Goal: Find specific page/section: Find specific page/section

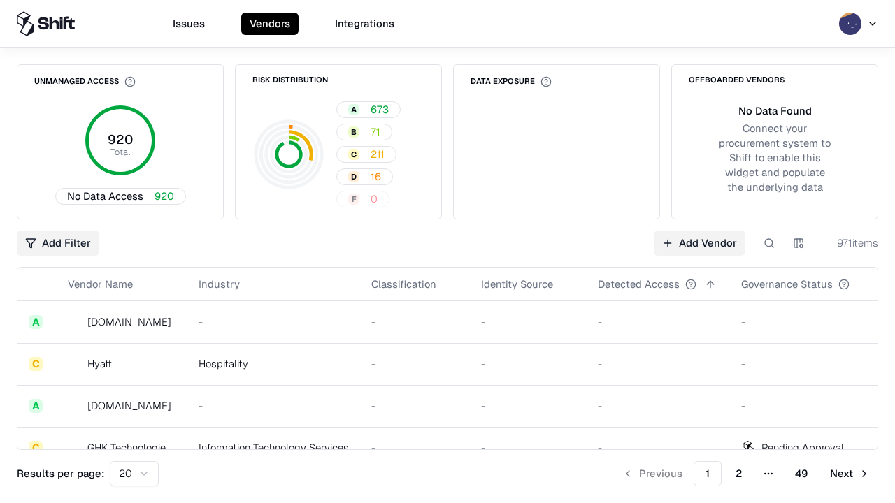
click at [447, 252] on div "Add Filter Add Vendor 971 items" at bounding box center [447, 243] width 861 height 25
click at [58, 243] on html "Issues Vendors Integrations Unmanaged Access 920 Total No Data Access 920 Risk …" at bounding box center [447, 251] width 895 height 503
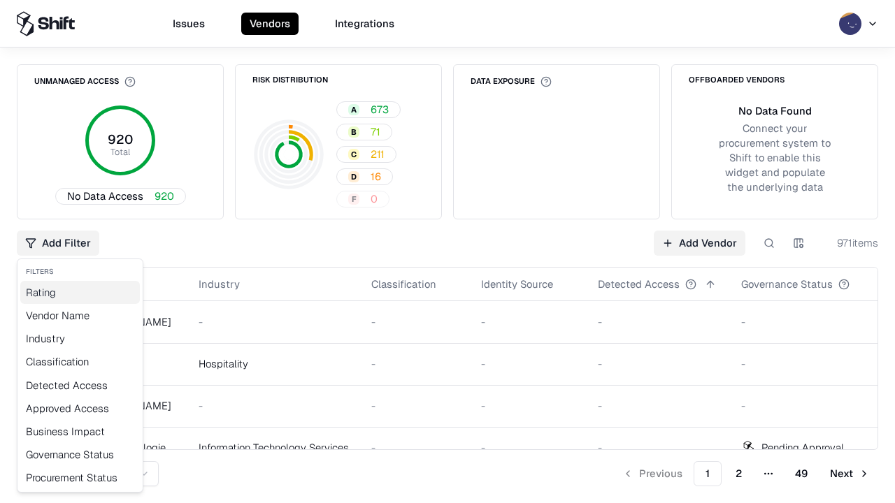
click at [80, 292] on div "Rating" at bounding box center [80, 292] width 120 height 23
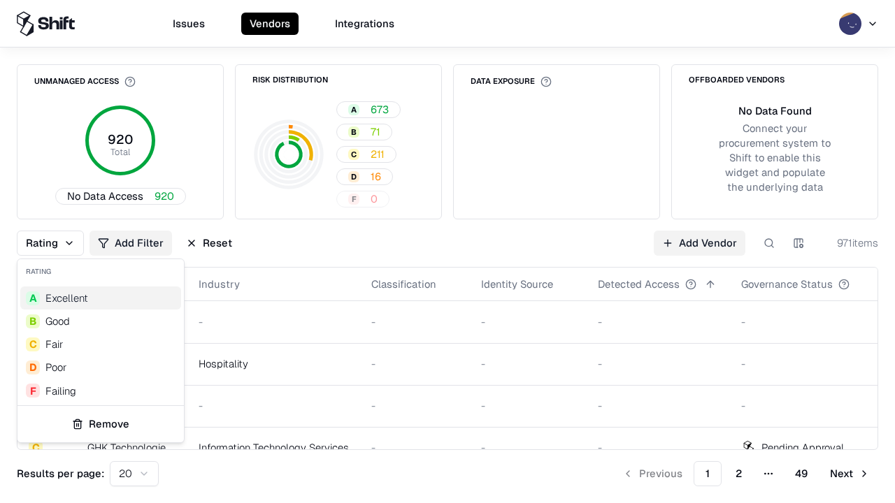
click at [447, 252] on html "Issues Vendors Integrations Unmanaged Access 920 Total No Data Access 920 Risk …" at bounding box center [447, 251] width 895 height 503
click at [447, 252] on div "Rating Add Filter Reset Add Vendor 971 items" at bounding box center [447, 243] width 861 height 25
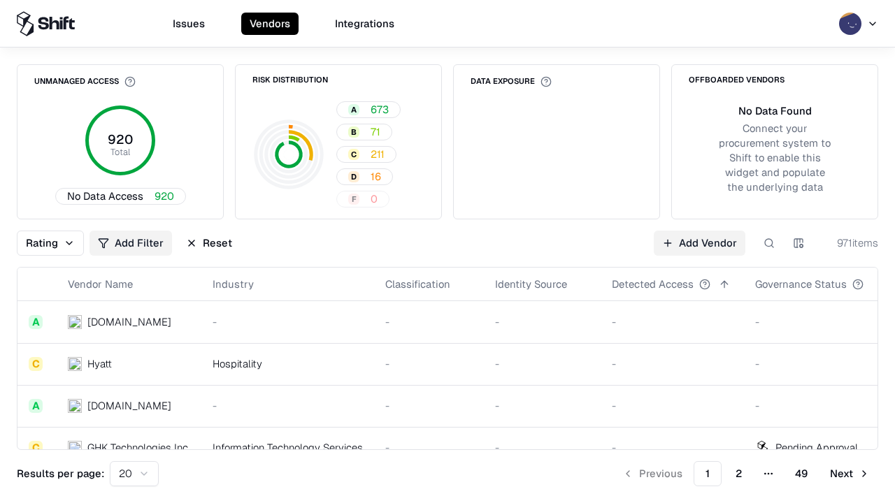
click at [209, 243] on button "Reset" at bounding box center [209, 243] width 63 height 25
click at [447, 252] on div "Rating Add Filter Reset Add Vendor 971 items" at bounding box center [447, 243] width 861 height 25
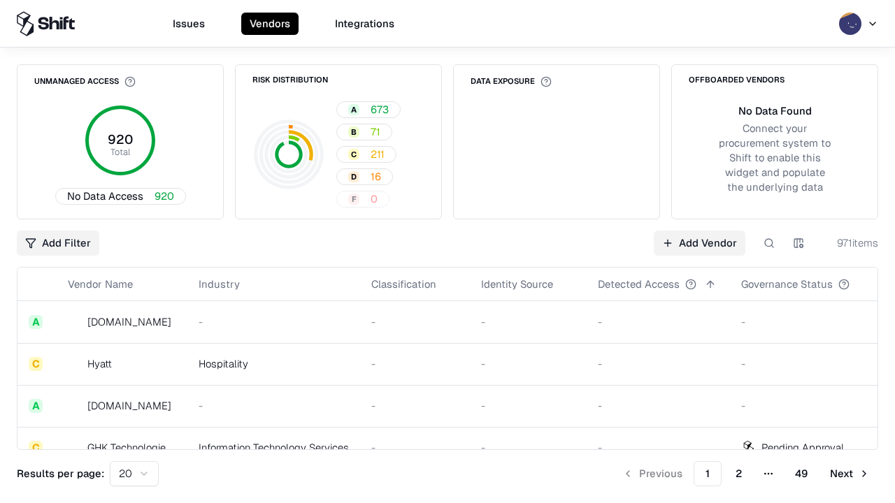
click at [58, 243] on html "Issues Vendors Integrations Unmanaged Access 920 Total No Data Access 920 Risk …" at bounding box center [447, 251] width 895 height 503
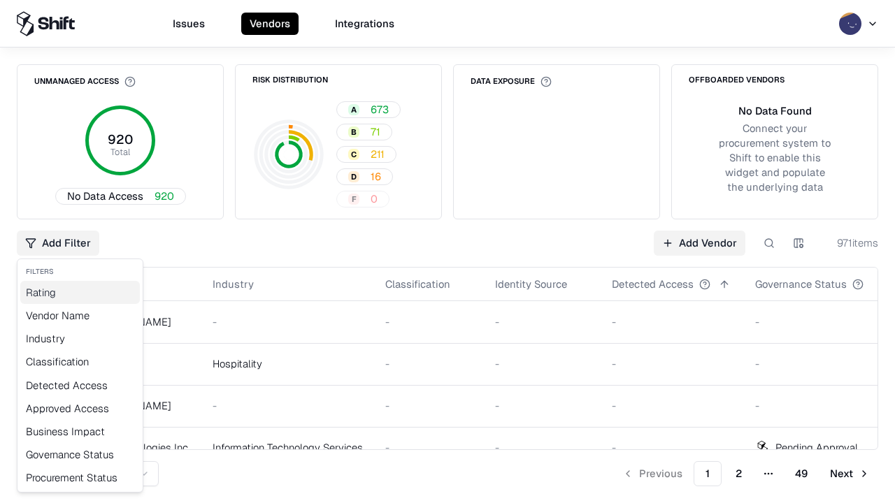
click at [80, 292] on div "Rating" at bounding box center [80, 292] width 120 height 23
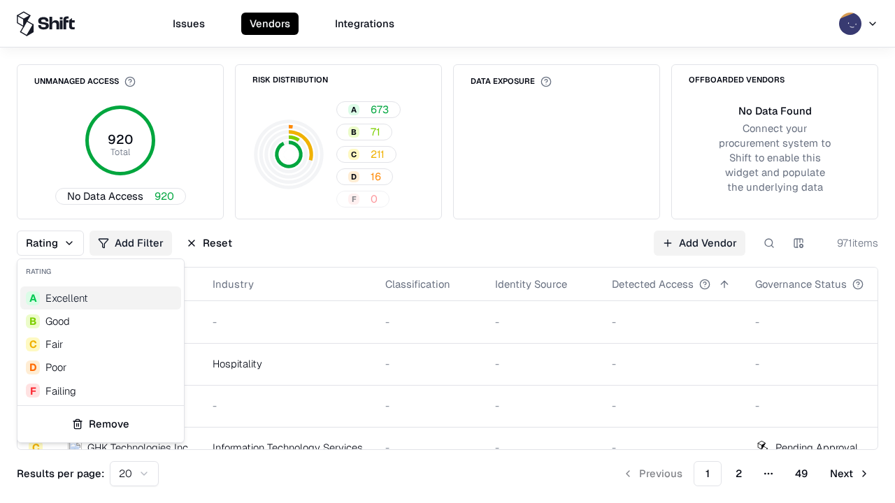
click at [101, 298] on div "A Excellent" at bounding box center [100, 298] width 161 height 23
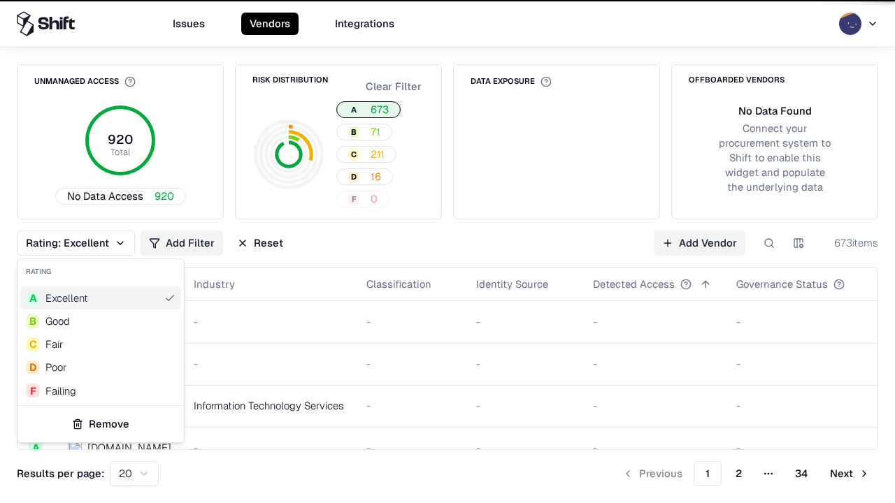
click at [447, 252] on html "Issues Vendors Integrations Unmanaged Access 920 Total No Data Access 920 Risk …" at bounding box center [447, 251] width 895 height 503
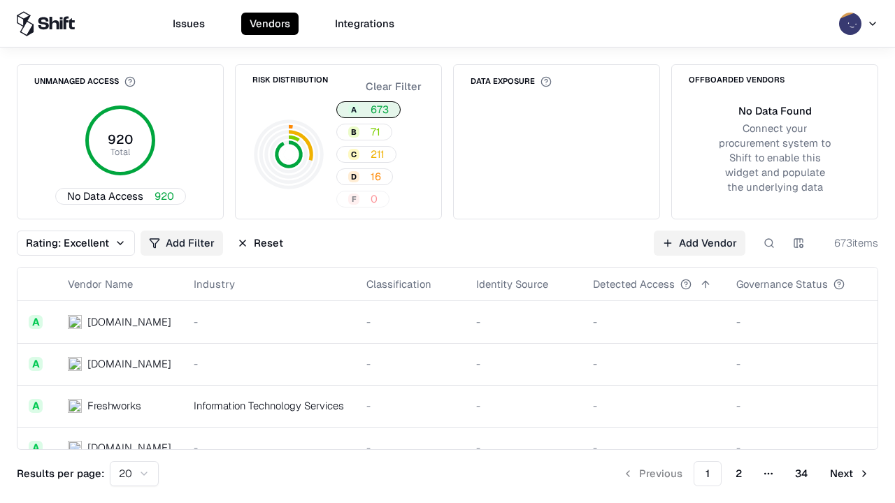
click at [447, 252] on div "Rating: Excellent Add Filter Reset Add Vendor 673 items" at bounding box center [447, 243] width 861 height 25
click at [260, 243] on button "Reset" at bounding box center [260, 243] width 63 height 25
click at [447, 252] on div "Add Filter Add Vendor 673 items" at bounding box center [447, 243] width 861 height 25
click at [58, 243] on html "Issues Vendors Integrations Unmanaged Access 920 Total No Data Access 920 Risk …" at bounding box center [447, 251] width 895 height 503
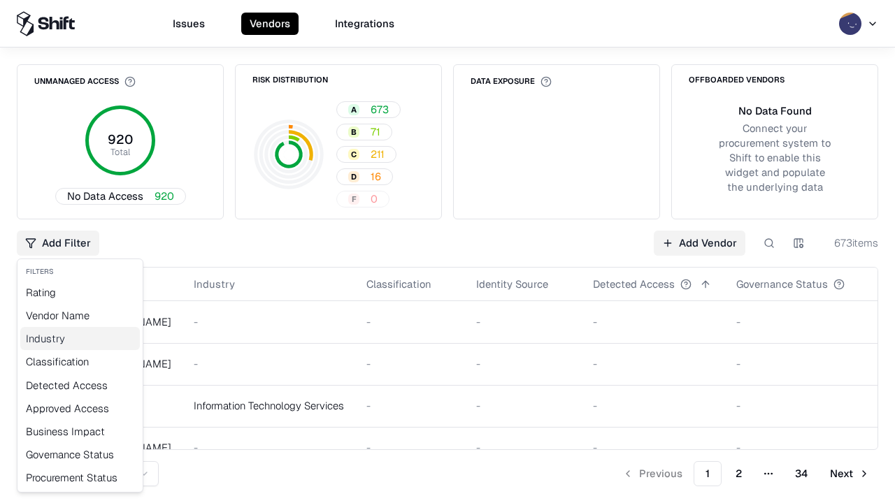
click at [80, 338] on div "Industry" at bounding box center [80, 338] width 120 height 23
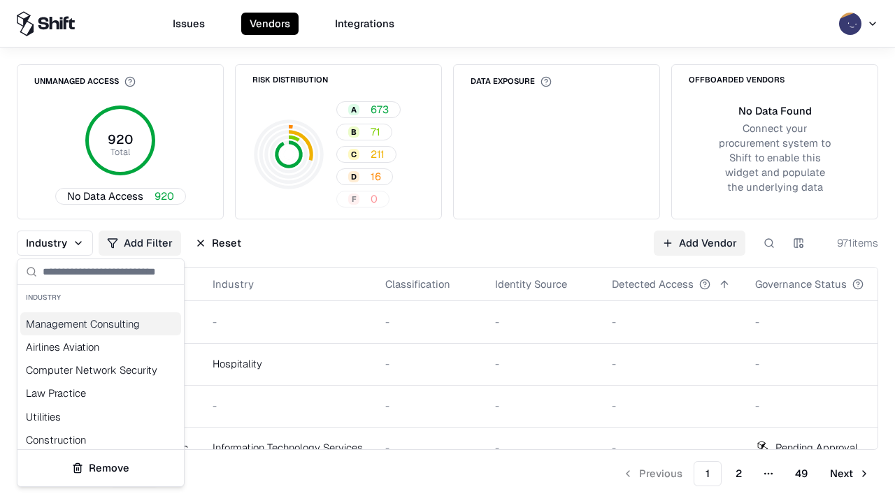
click at [447, 252] on html "Issues Vendors Integrations Unmanaged Access 920 Total No Data Access 920 Risk …" at bounding box center [447, 251] width 895 height 503
click at [447, 252] on div "Industry Add Filter Reset Add Vendor 971 items" at bounding box center [447, 243] width 861 height 25
click at [218, 243] on button "Reset" at bounding box center [218, 243] width 63 height 25
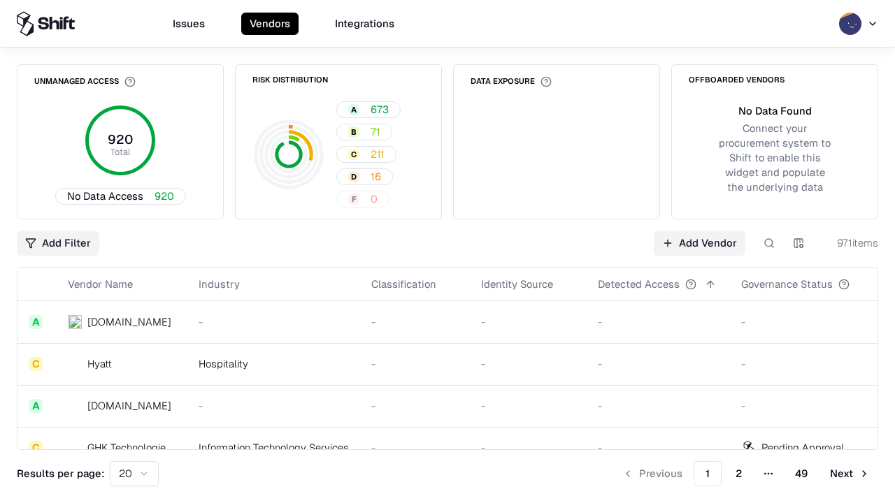
click at [447, 252] on div "Add Filter Add Vendor 971 items" at bounding box center [447, 243] width 861 height 25
click at [58, 243] on html "Issues Vendors Integrations Unmanaged Access 920 Total No Data Access 920 Risk …" at bounding box center [447, 251] width 895 height 503
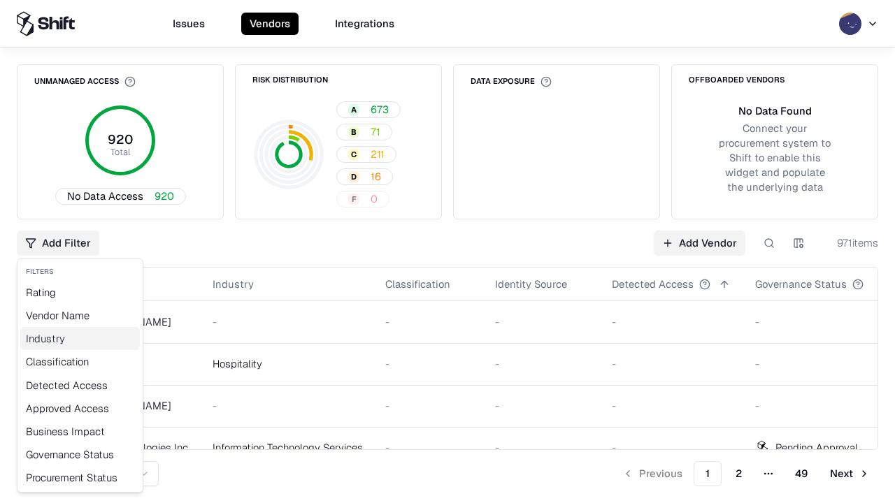
click at [80, 338] on div "Industry" at bounding box center [80, 338] width 120 height 23
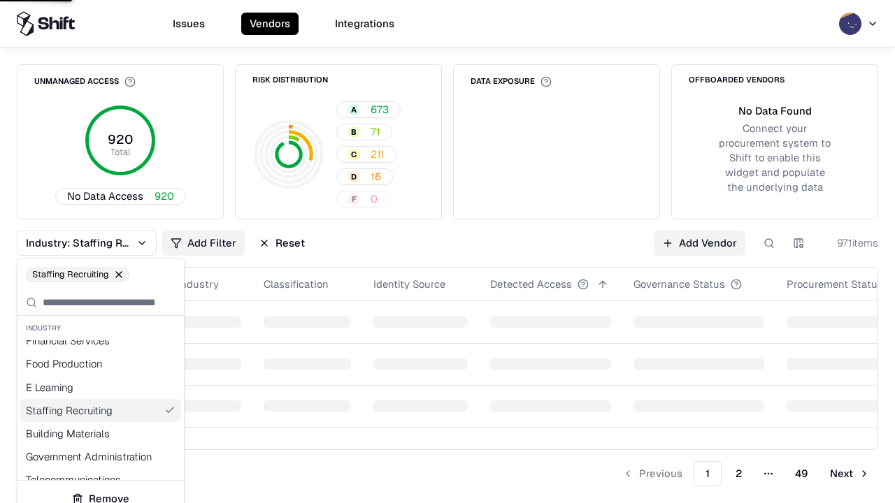
click at [447, 252] on html "Issues Vendors Integrations Unmanaged Access 920 Total No Data Access 920 Risk …" at bounding box center [447, 251] width 895 height 503
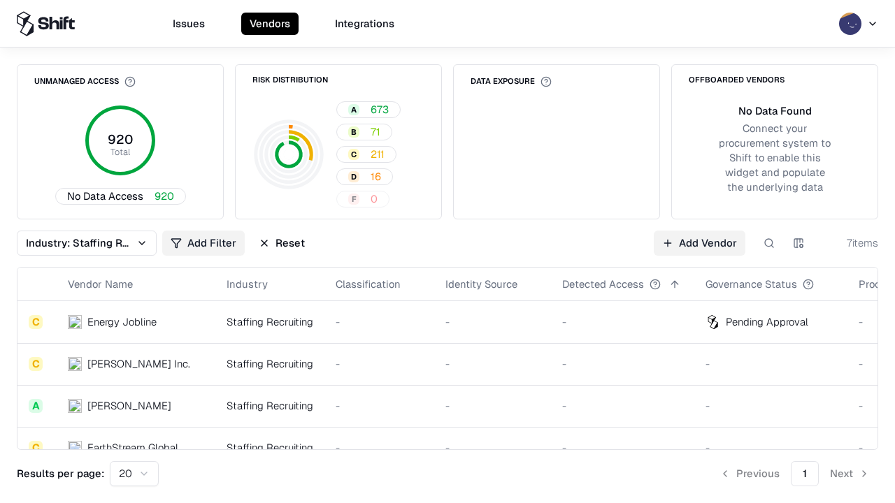
click at [447, 252] on div "Industry: Staffing Recruiting Add Filter Reset Add Vendor 7 items" at bounding box center [447, 243] width 861 height 25
click at [282, 243] on button "Reset" at bounding box center [281, 243] width 63 height 25
click at [447, 252] on div "Add Filter Add Vendor 7 items" at bounding box center [447, 243] width 861 height 25
click at [58, 243] on html "Issues Vendors Integrations Unmanaged Access 920 Total No Data Access 920 Risk …" at bounding box center [447, 251] width 895 height 503
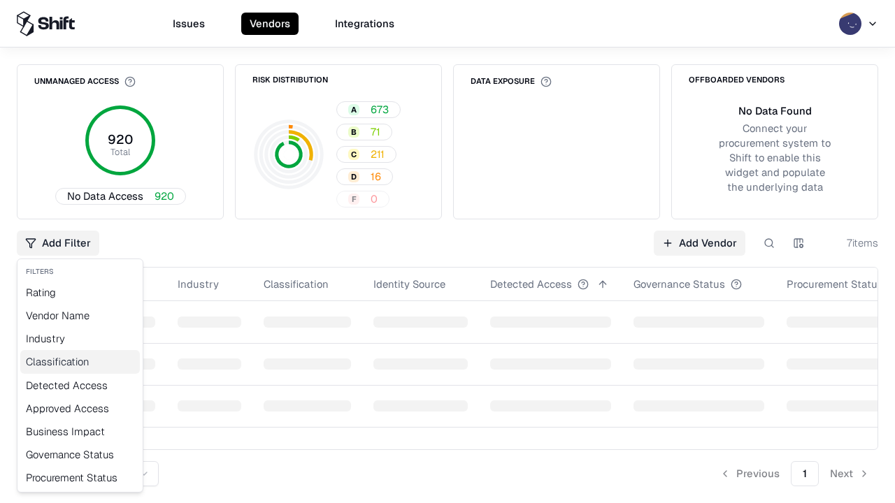
click at [80, 361] on div "Classification" at bounding box center [80, 361] width 120 height 23
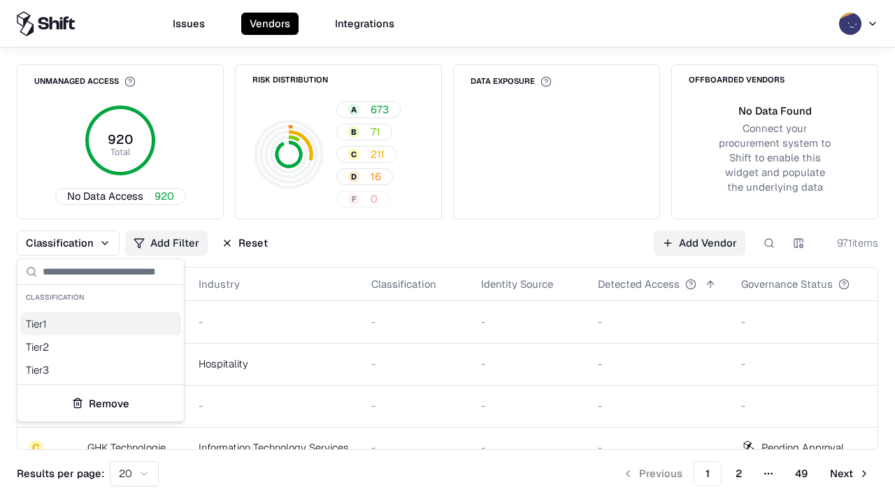
click at [447, 252] on html "Issues Vendors Integrations Unmanaged Access 920 Total No Data Access 920 Risk …" at bounding box center [447, 251] width 895 height 503
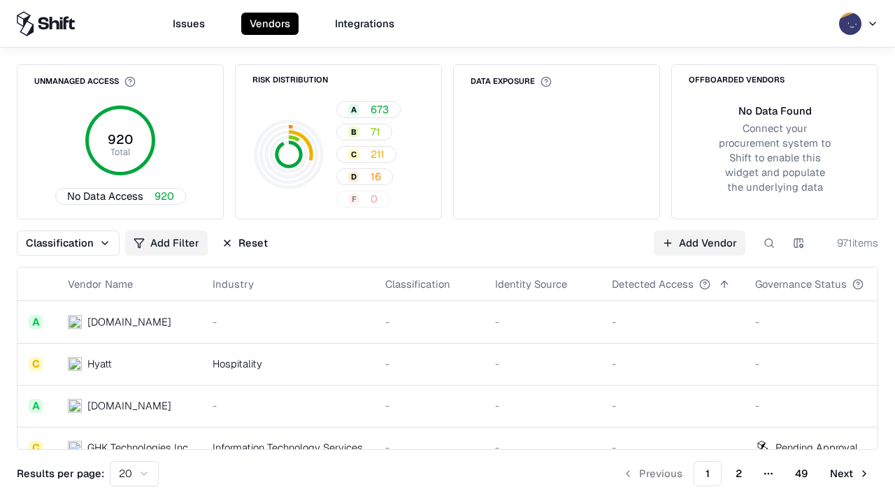
click at [447, 252] on div "Classification Add Filter Reset Add Vendor 971 items" at bounding box center [447, 243] width 861 height 25
click at [245, 243] on button "Reset" at bounding box center [244, 243] width 63 height 25
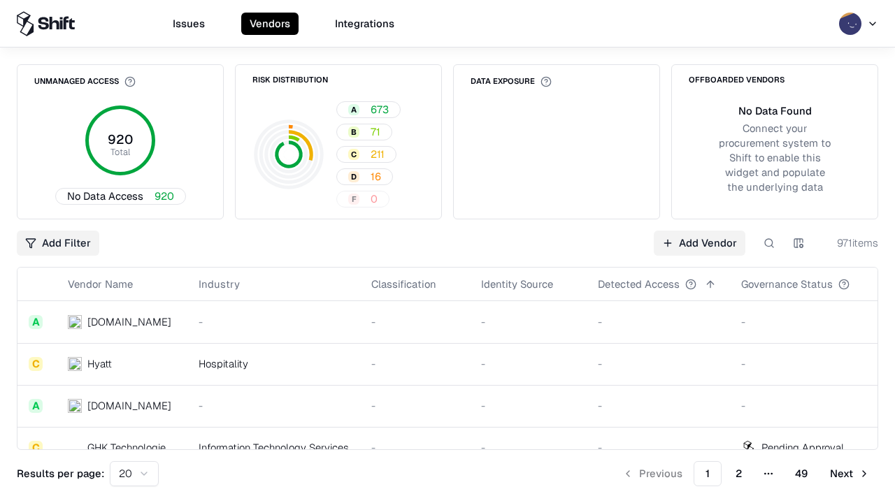
click at [447, 252] on div "Add Filter Add Vendor 971 items" at bounding box center [447, 243] width 861 height 25
click at [58, 243] on html "Issues Vendors Integrations Unmanaged Access 920 Total No Data Access 920 Risk …" at bounding box center [447, 251] width 895 height 503
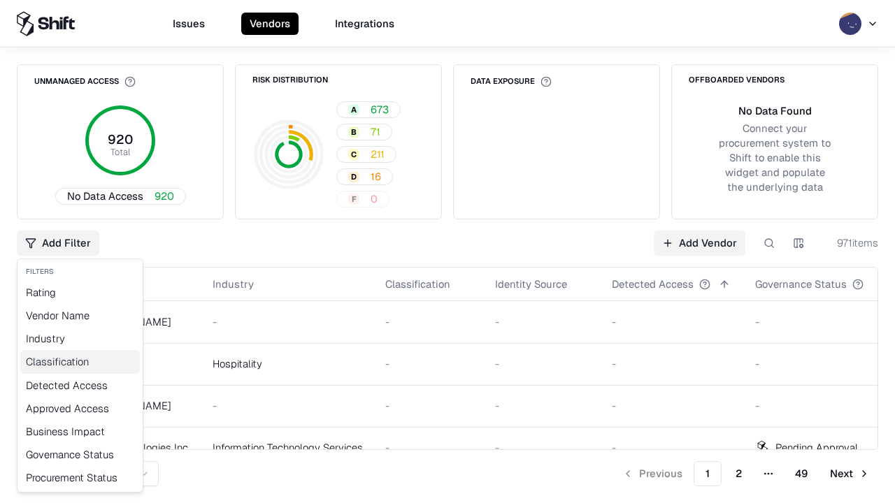
click at [80, 361] on div "Classification" at bounding box center [80, 361] width 120 height 23
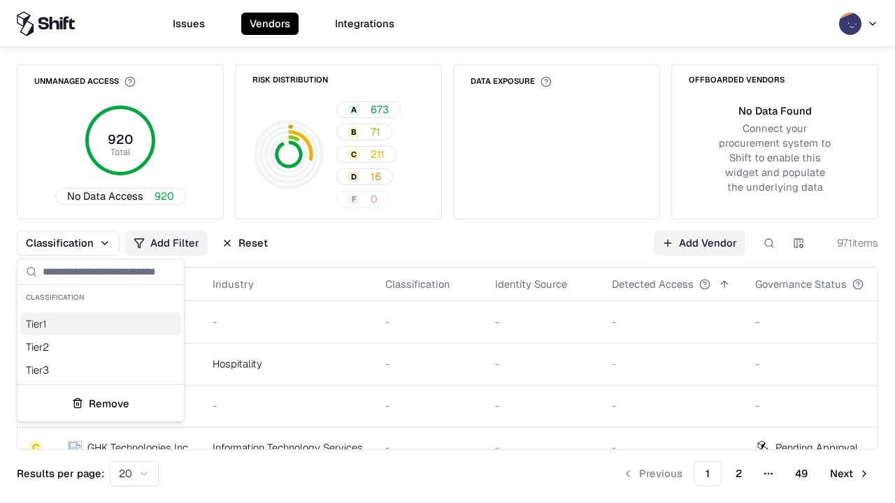
click at [101, 370] on div "Tier 3" at bounding box center [100, 370] width 161 height 23
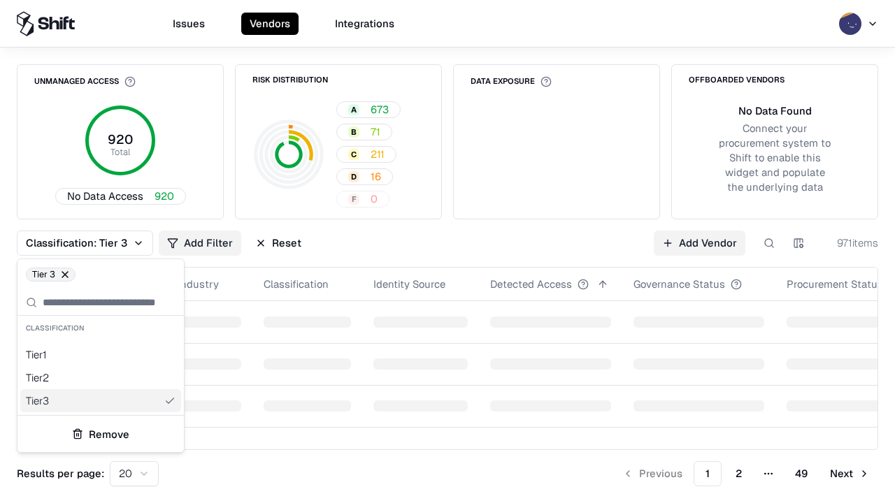
click at [447, 252] on html "Issues Vendors Integrations Unmanaged Access 920 Total No Data Access 920 Risk …" at bounding box center [447, 251] width 895 height 503
